Goal: Task Accomplishment & Management: Manage account settings

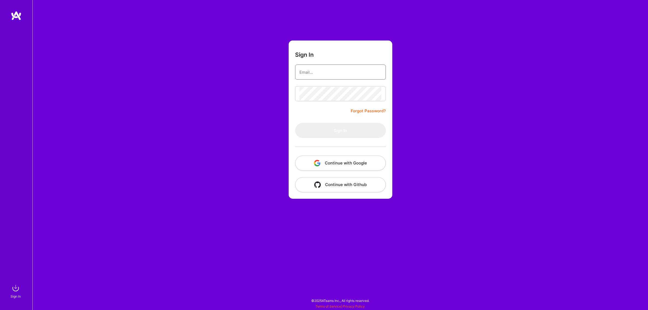
type input "[EMAIL_ADDRESS][DOMAIN_NAME]"
click at [313, 133] on button "Sign In" at bounding box center [340, 130] width 91 height 15
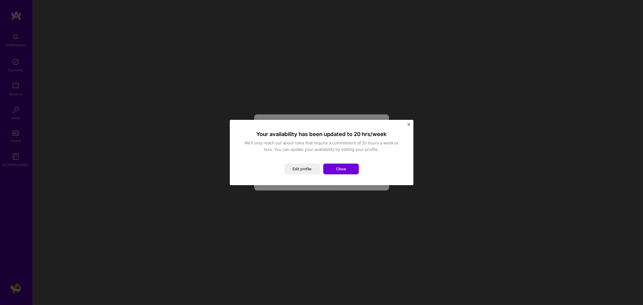
click at [408, 125] on img "Close" at bounding box center [409, 124] width 3 height 3
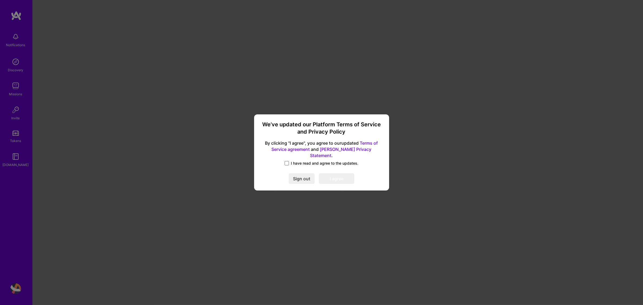
click at [288, 161] on span at bounding box center [287, 163] width 4 height 4
click at [0, 0] on input "I have read and agree to the updates." at bounding box center [0, 0] width 0 height 0
click at [334, 174] on button "I agree" at bounding box center [336, 179] width 35 height 11
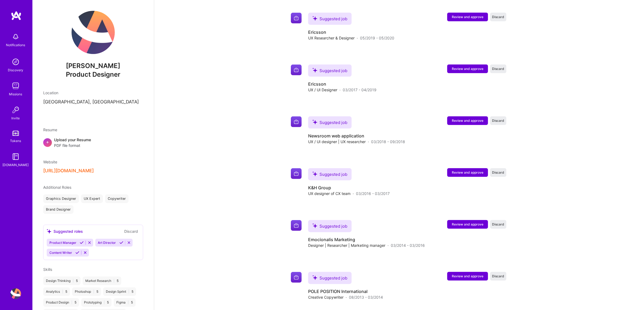
scroll to position [593, 0]
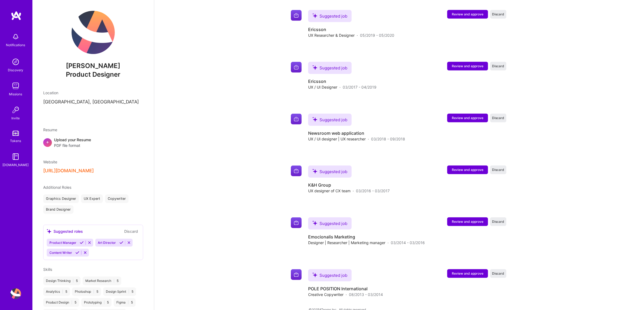
click at [54, 100] on p "[GEOGRAPHIC_DATA], [GEOGRAPHIC_DATA]" at bounding box center [93, 102] width 100 height 6
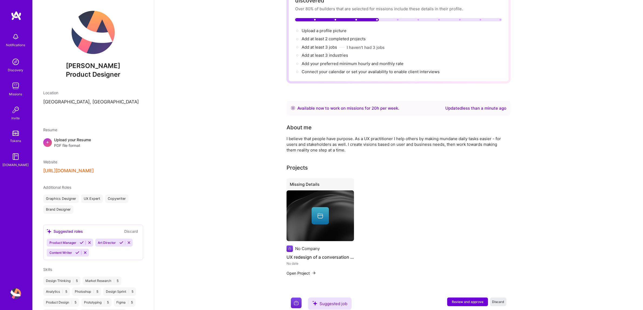
scroll to position [0, 0]
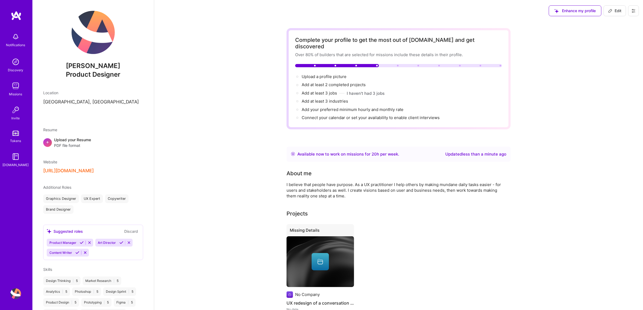
click at [619, 11] on span "Edit" at bounding box center [614, 10] width 13 height 5
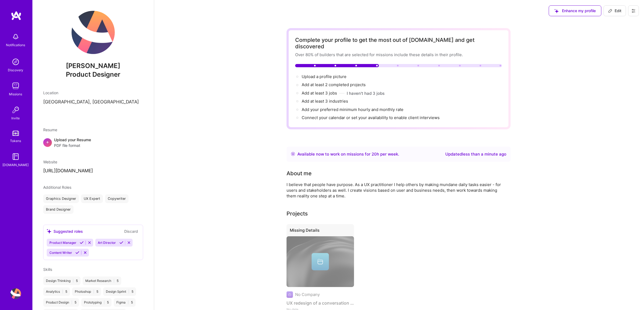
select select "US"
select select "Right Now"
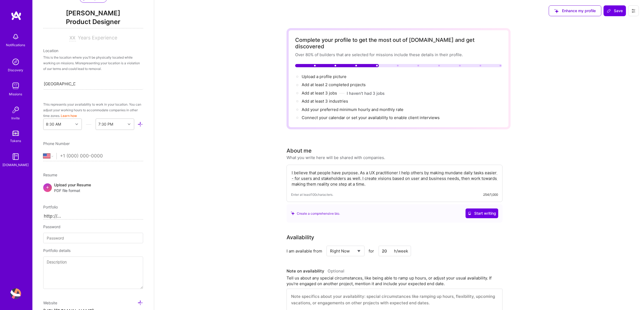
scroll to position [56, 0]
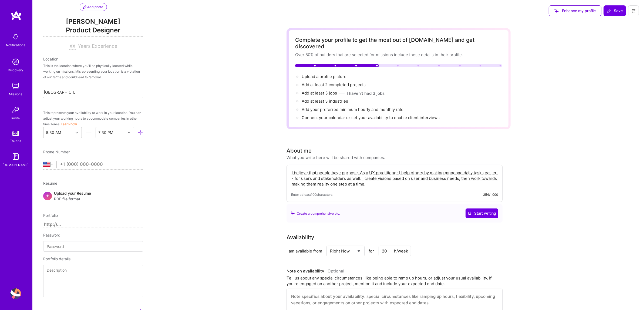
click at [83, 89] on div "[GEOGRAPHIC_DATA], [GEOGRAPHIC_DATA] [GEOGRAPHIC_DATA], [GEOGRAPHIC_DATA]" at bounding box center [93, 91] width 100 height 11
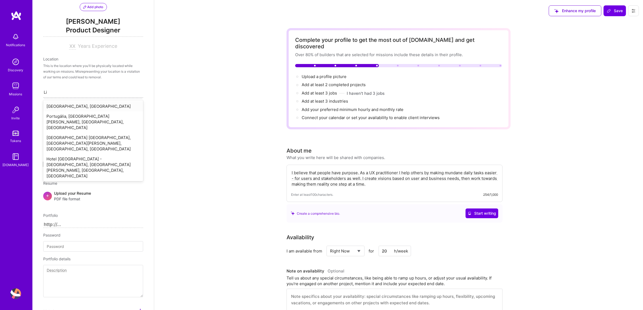
type input "L"
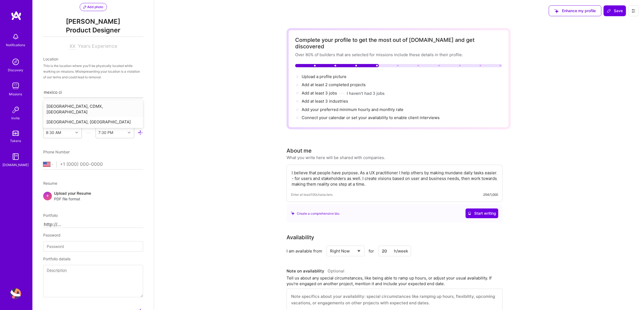
type input "mexico cit"
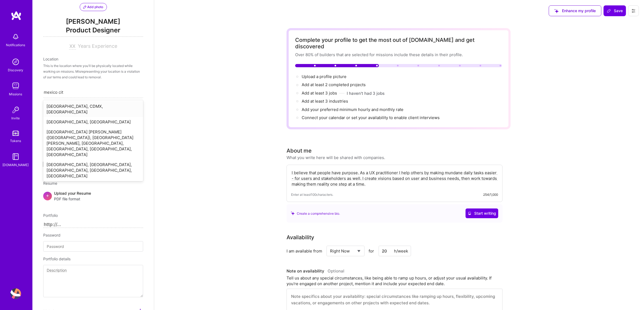
click at [81, 106] on div "[GEOGRAPHIC_DATA], CDMX, [GEOGRAPHIC_DATA]" at bounding box center [93, 109] width 100 height 16
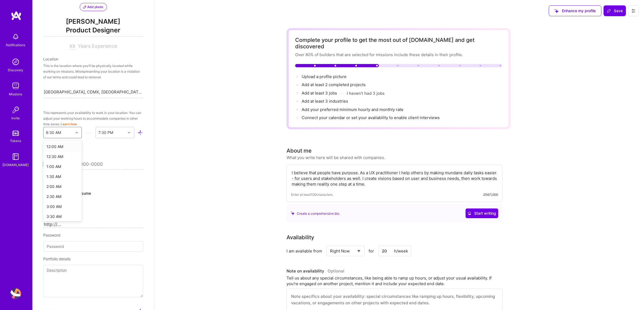
click at [75, 134] on icon at bounding box center [76, 132] width 3 height 3
click at [55, 208] on div "8:00 AM" at bounding box center [62, 210] width 39 height 10
click at [126, 133] on div at bounding box center [130, 132] width 8 height 7
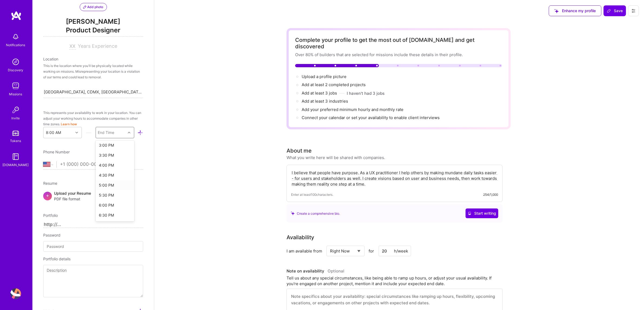
click at [109, 185] on div "5:00 PM" at bounding box center [115, 185] width 39 height 10
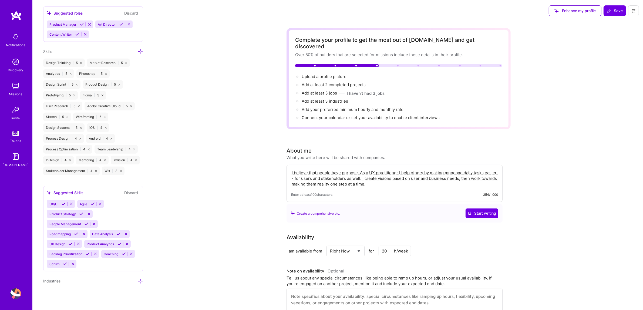
scroll to position [0, 0]
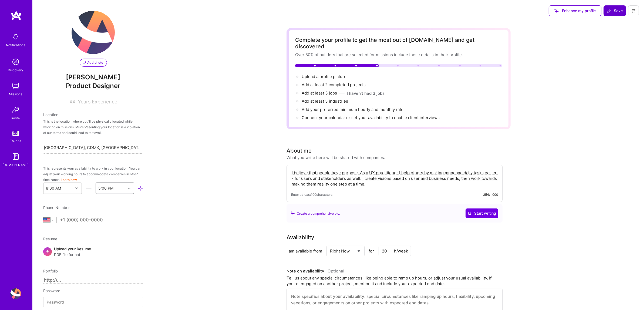
click at [611, 10] on span "Save" at bounding box center [615, 10] width 16 height 5
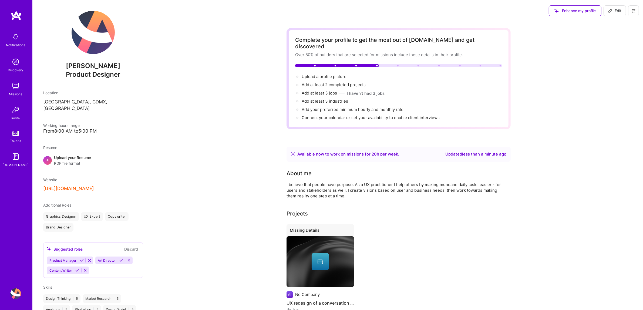
click at [607, 11] on button "Edit" at bounding box center [615, 10] width 22 height 11
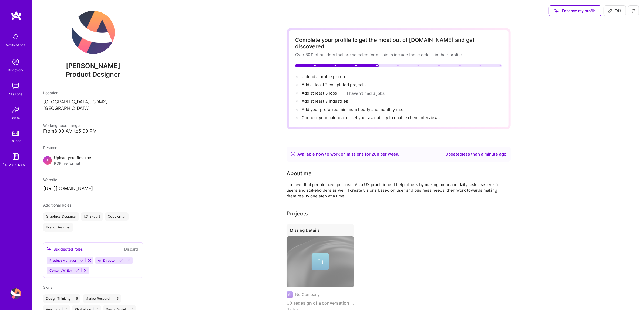
select select "US"
select select "Right Now"
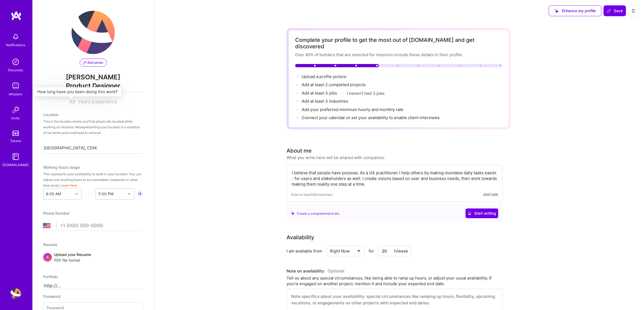
click at [70, 102] on input at bounding box center [72, 102] width 7 height 6
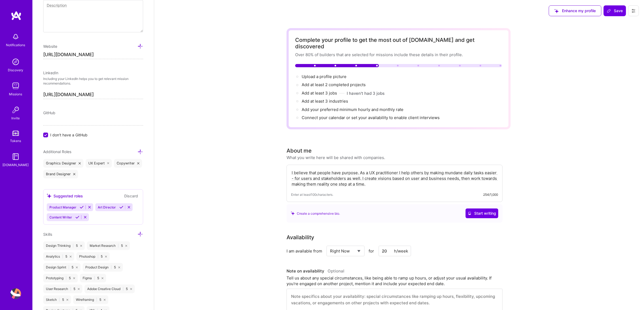
scroll to position [327, 0]
type input "12"
click at [137, 150] on icon at bounding box center [140, 152] width 6 height 6
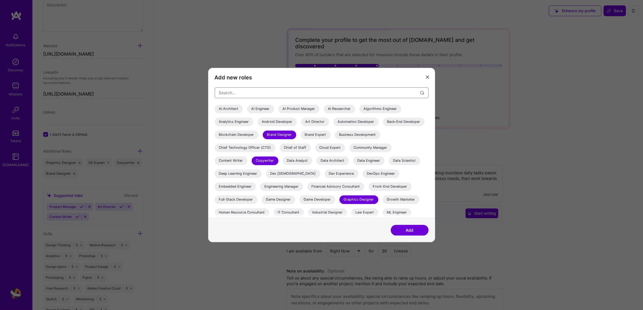
click at [229, 95] on input "modal" at bounding box center [319, 93] width 201 height 14
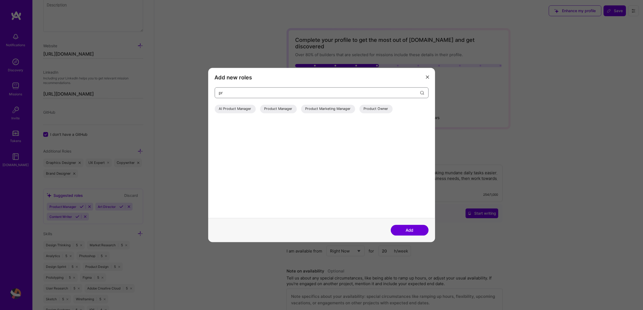
type input "p"
click at [254, 108] on div "UX Writer" at bounding box center [256, 109] width 24 height 9
click at [254, 94] on input "ux" at bounding box center [319, 93] width 201 height 14
type input "u"
type input "r"
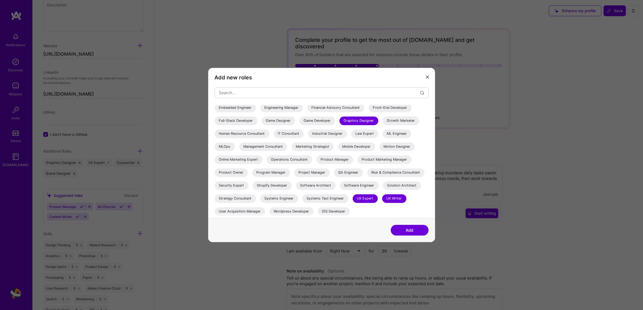
scroll to position [91, 0]
click at [412, 230] on button "Add" at bounding box center [410, 230] width 38 height 11
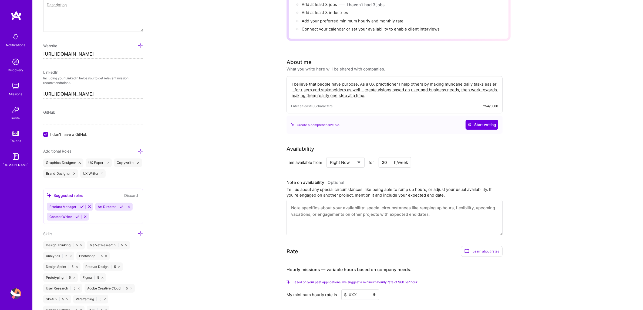
scroll to position [0, 0]
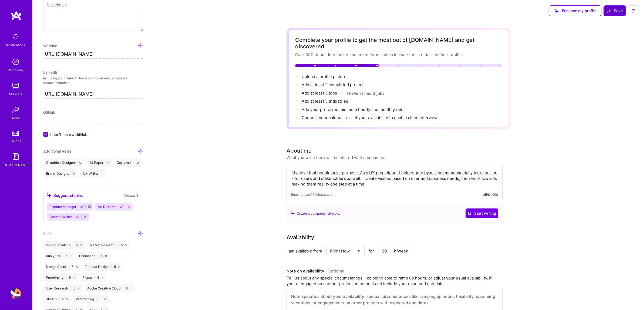
click at [617, 6] on button "Save" at bounding box center [615, 10] width 22 height 11
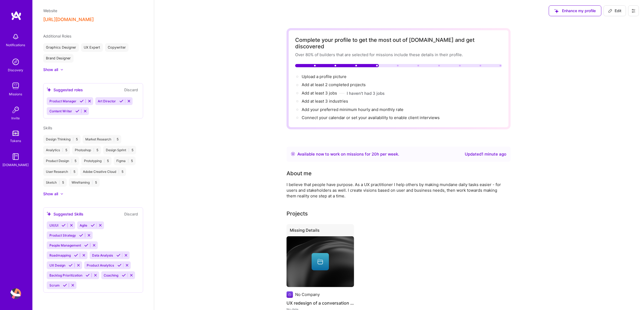
scroll to position [137, 0]
